Goal: Transaction & Acquisition: Purchase product/service

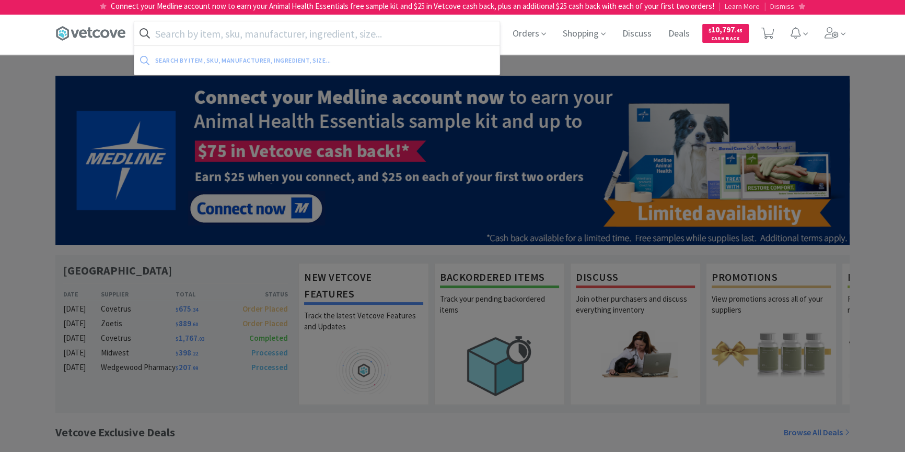
click at [243, 32] on input "text" at bounding box center [316, 33] width 365 height 24
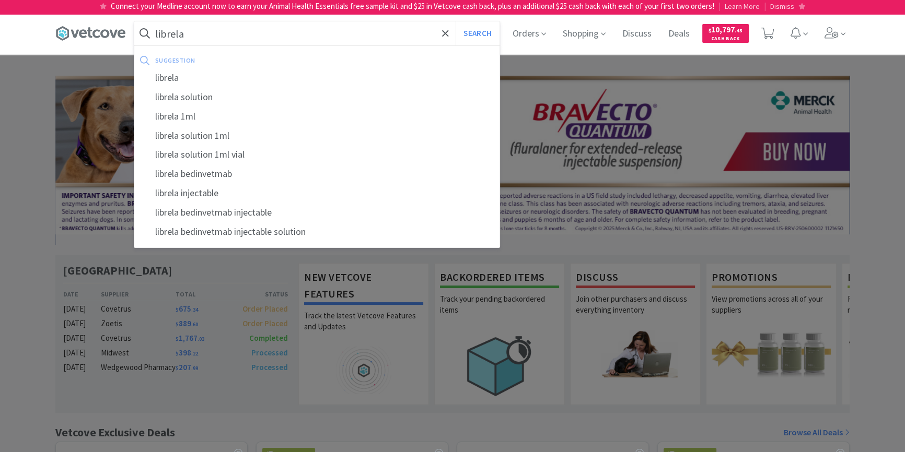
type input "librela"
click at [455, 21] on button "Search" at bounding box center [476, 33] width 43 height 24
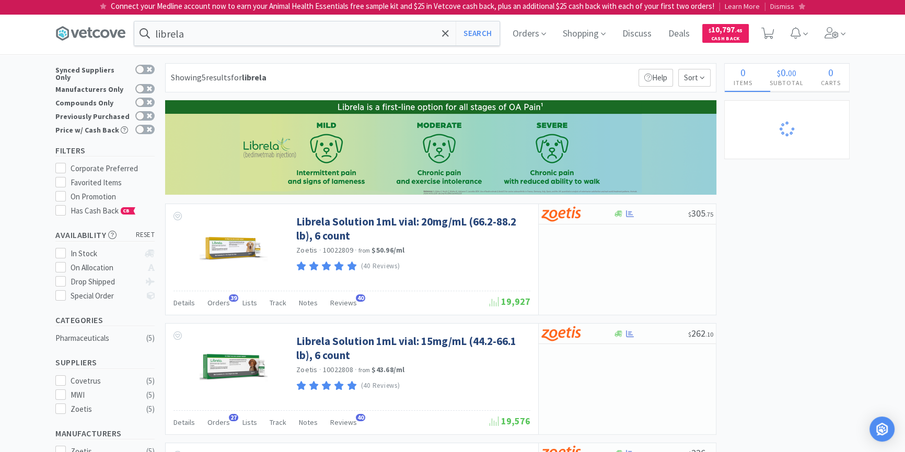
select select "1"
select select "2"
select select "1"
select select "4"
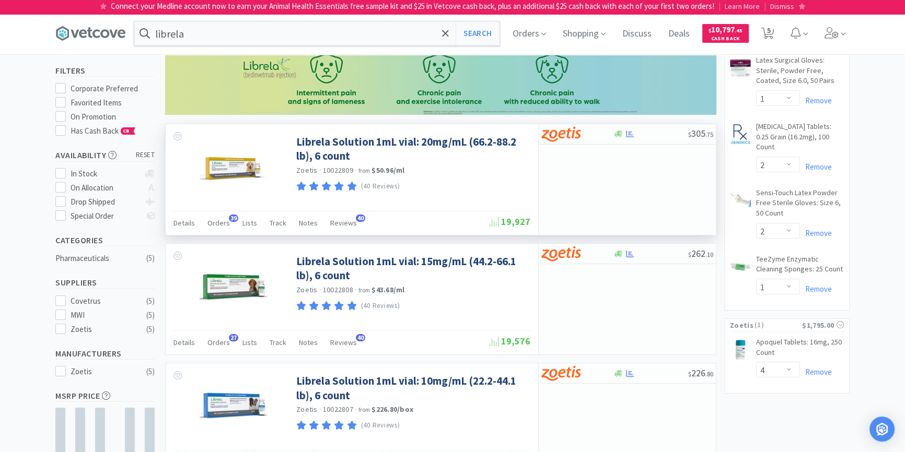
scroll to position [95, 0]
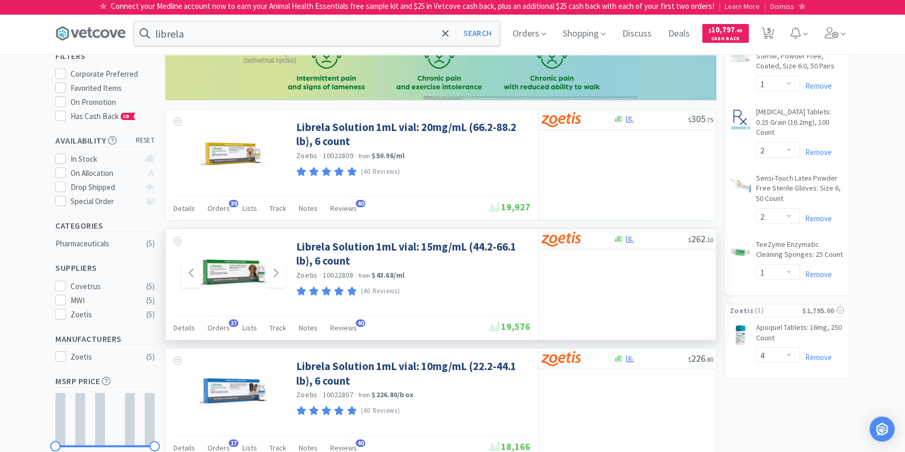
click at [237, 269] on img at bounding box center [234, 274] width 68 height 68
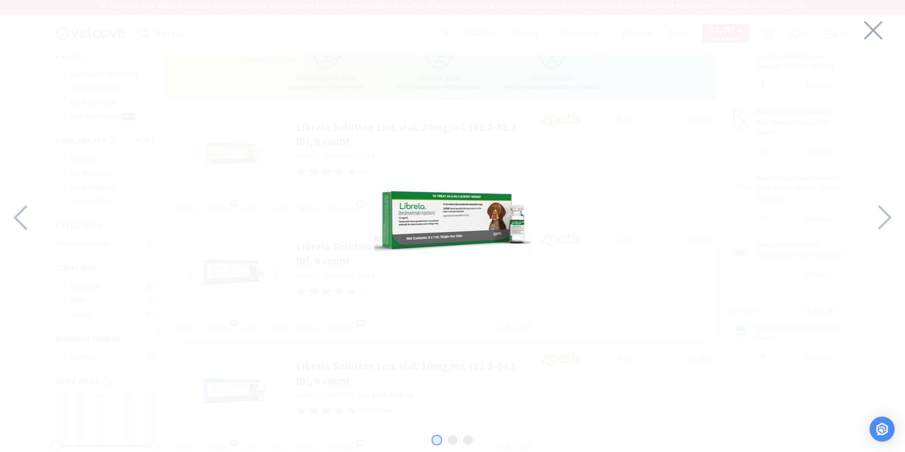
select select "1"
select select "2"
click at [459, 201] on img at bounding box center [452, 223] width 157 height 157
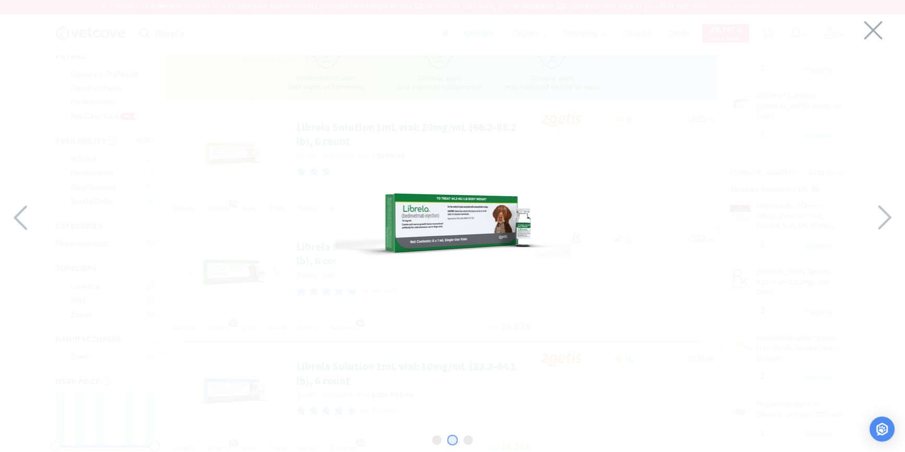
select select "2"
select select "1"
click at [883, 213] on icon at bounding box center [883, 218] width 13 height 25
click at [873, 30] on icon at bounding box center [873, 30] width 18 height 18
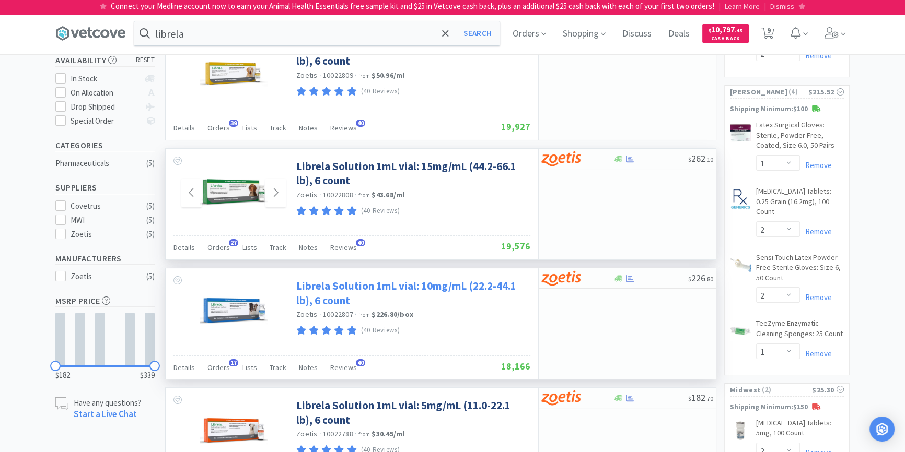
scroll to position [190, 0]
